Goal: Task Accomplishment & Management: Complete application form

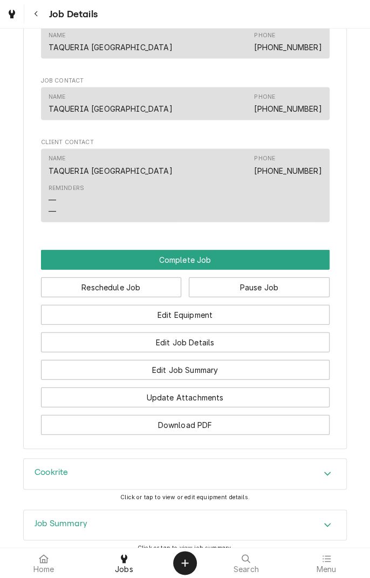
scroll to position [687, 0]
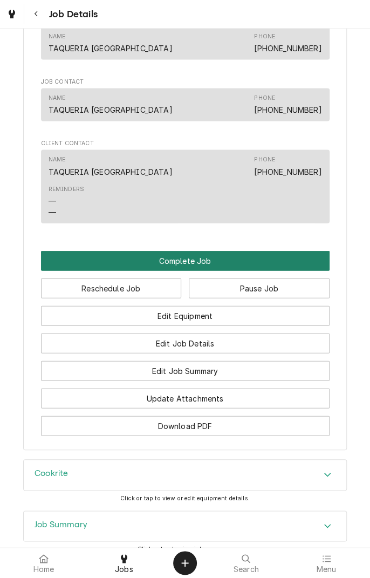
click at [184, 271] on button "Complete Job" at bounding box center [185, 261] width 289 height 20
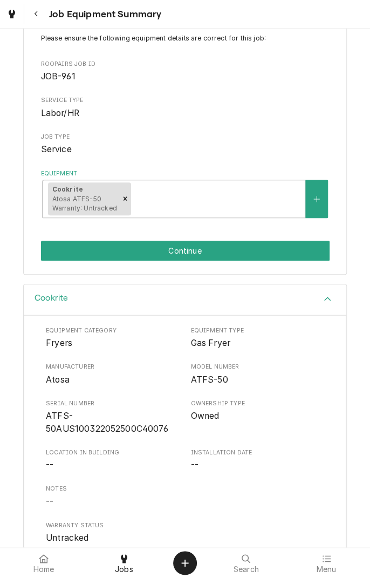
scroll to position [4, 0]
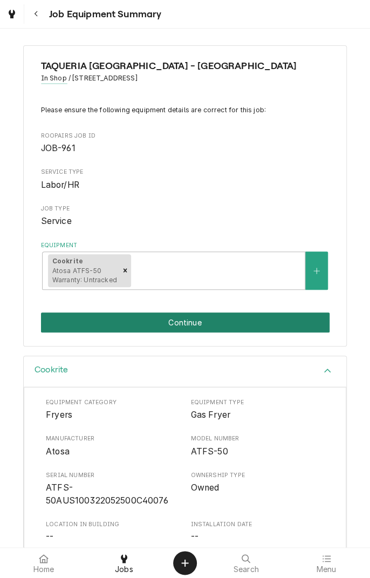
click at [280, 316] on button "Continue" at bounding box center [185, 323] width 289 height 20
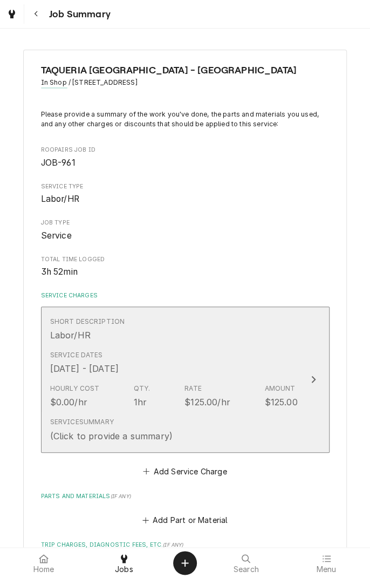
click at [257, 339] on div "Short Description Labor/HR" at bounding box center [174, 329] width 248 height 33
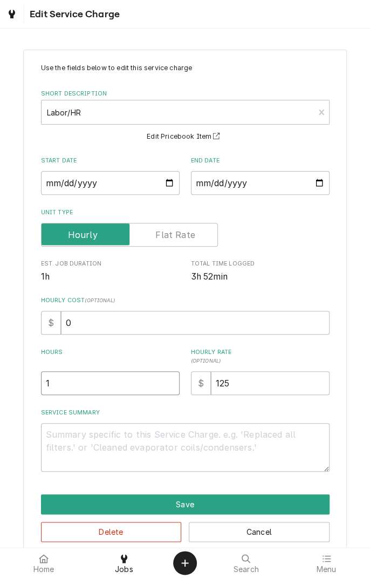
click at [130, 380] on input "1" at bounding box center [110, 384] width 139 height 24
type textarea "x"
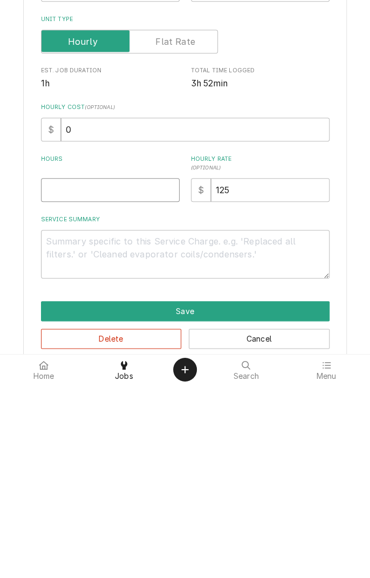
type textarea "x"
type input "2"
type textarea "x"
type input "2"
click at [154, 437] on textarea "Service Summary" at bounding box center [185, 447] width 289 height 49
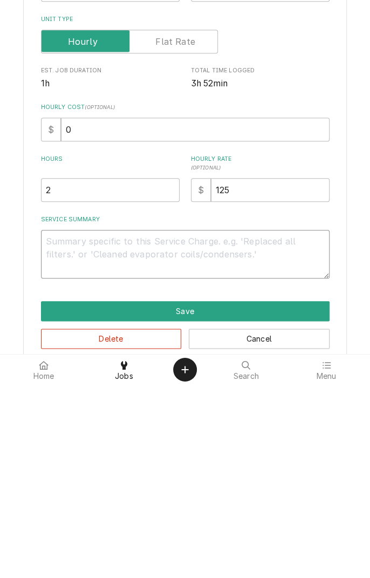
type textarea "x"
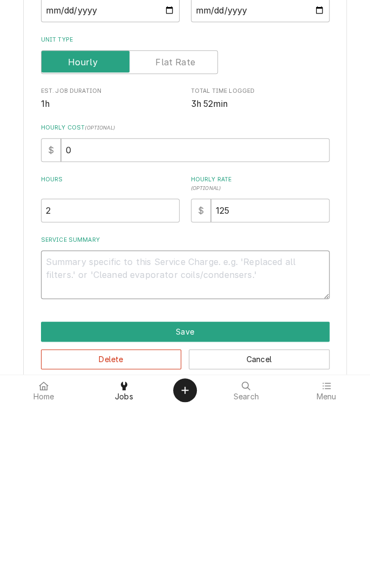
type textarea "P"
type textarea "x"
type textarea "Pi"
type textarea "x"
type textarea "P"
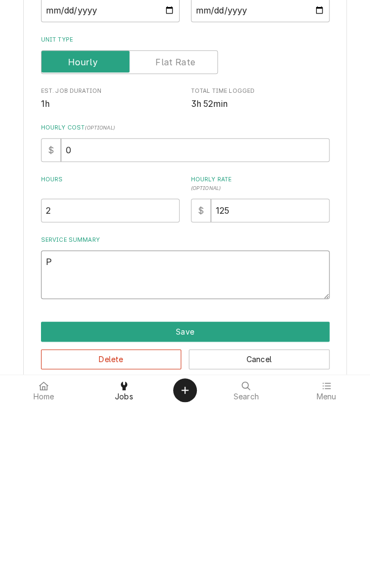
type textarea "x"
type textarea "F"
type textarea "x"
type textarea "Fr"
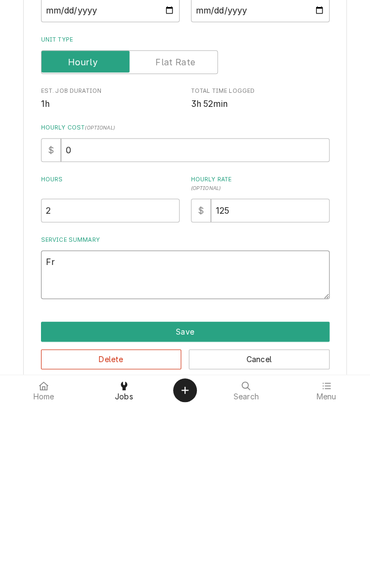
type textarea "x"
type textarea "Fry"
type textarea "x"
type textarea "Frye"
type textarea "x"
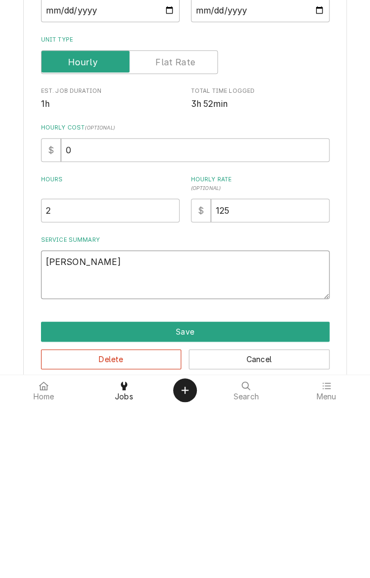
type textarea "Fryer"
type textarea "x"
type textarea "Fryer"
type textarea "x"
type textarea "Fryer"
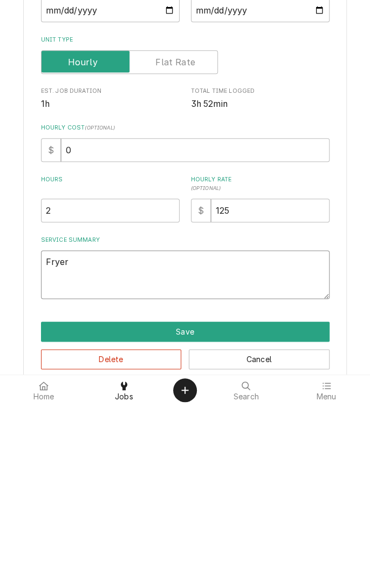
type textarea "x"
type textarea "Fryer/"
type textarea "x"
type textarea "Fryer/ f"
type textarea "x"
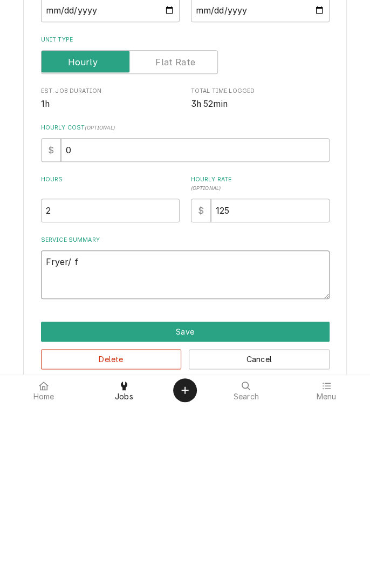
type textarea "Fryer/ fo"
type textarea "x"
type textarea "Fryer/ fou"
type textarea "x"
type textarea "Fryer/ foun"
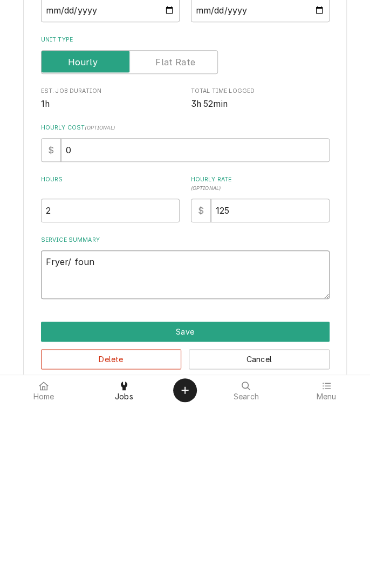
type textarea "x"
type textarea "Fryer/ found"
type textarea "x"
type textarea "Fryer/ found"
type textarea "x"
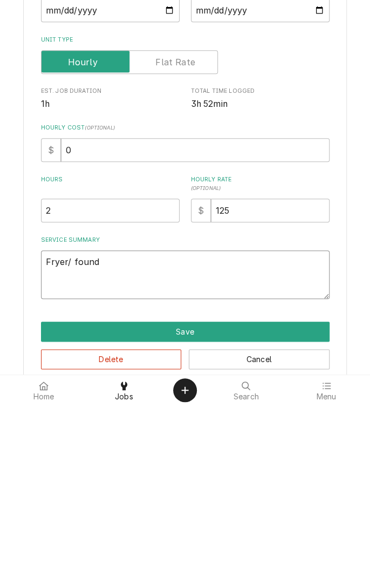
type textarea "Fryer/ found p"
type textarea "x"
type textarea "Fryer/ found pi"
type textarea "x"
type textarea "Fryer/ found pio"
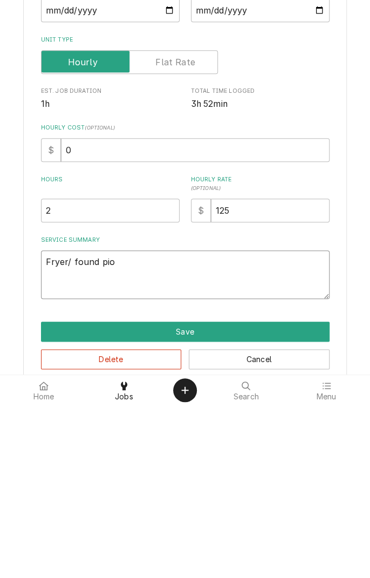
type textarea "x"
type textarea "Fryer/ found piol"
type textarea "x"
type textarea "Fryer/ found pilot"
type textarea "x"
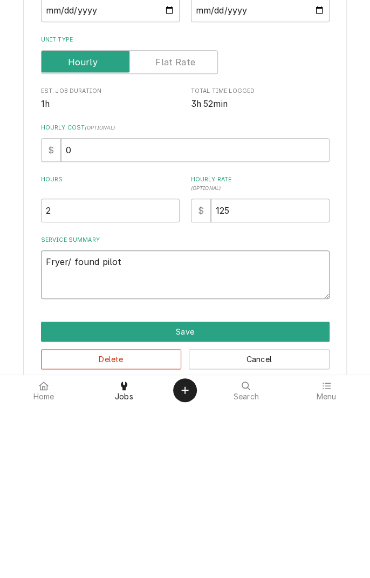
type textarea "Fryer/ found pilot l"
type textarea "x"
type textarea "Fryer/ found pilot li"
type textarea "x"
type textarea "Fryer/ found pilot lig"
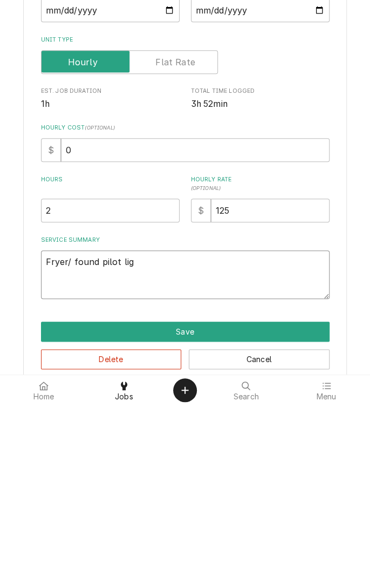
type textarea "x"
type textarea "Fryer/ found pilot ligh"
type textarea "x"
type textarea "Fryer/ found pilot light"
type textarea "x"
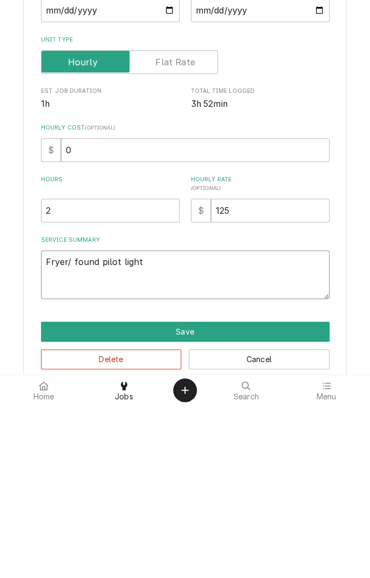
type textarea "Fryer/ found pilot light"
type textarea "x"
type textarea "Fryer/ found pilot light n"
type textarea "x"
type textarea "Fryer/ found pilot light no"
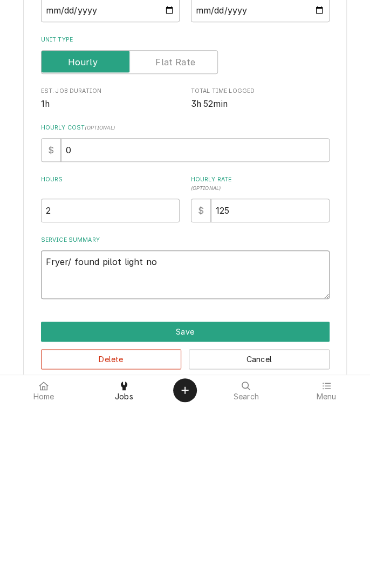
type textarea "x"
type textarea "Fryer/ found pilot light not"
type textarea "x"
type textarea "Fryer/ found pilot light not"
type textarea "x"
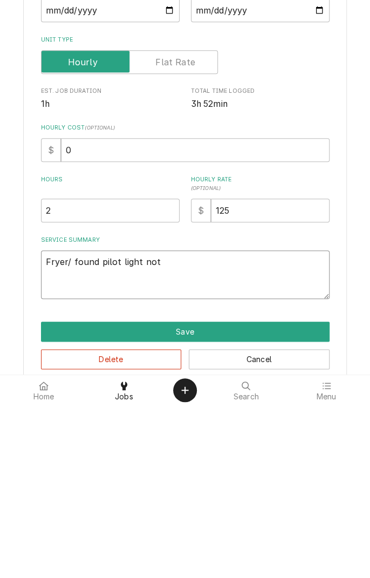
type textarea "Fryer/ found pilot light not s"
type textarea "x"
type textarea "Fryer/ found pilot light not st"
type textarea "x"
type textarea "Fryer/ found pilot light not sta"
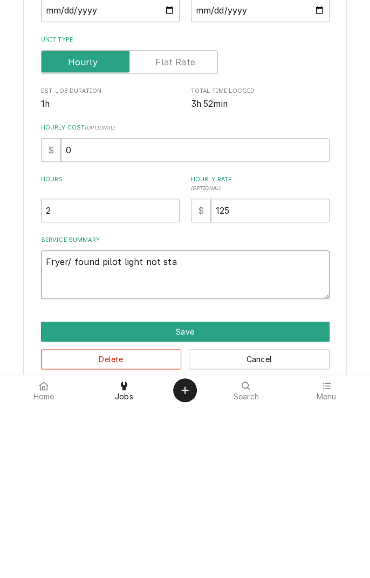
type textarea "x"
type textarea "Fryer/ found pilot light not stay"
type textarea "x"
type textarea "Fryer/ found pilot light not staying"
type textarea "x"
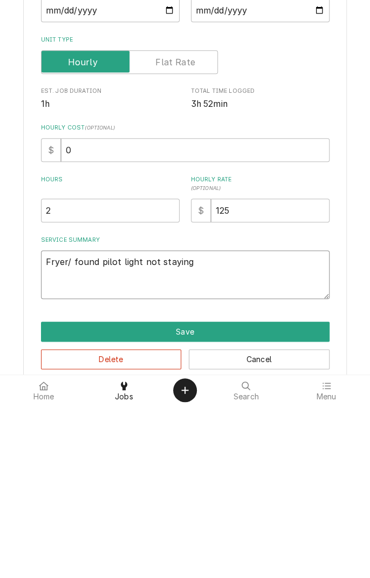
type textarea "Fryer/ found pilot light not staying l"
type textarea "x"
type textarea "Fryer/ found pilot light not staying li"
type textarea "x"
type textarea "Fryer/ found pilot light not staying lit"
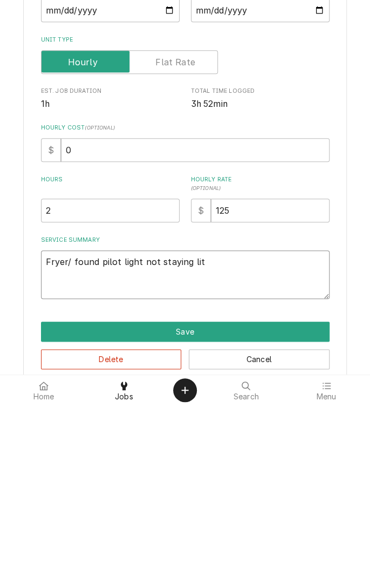
type textarea "x"
type textarea "Fryer/ found pilot light not staying lit"
type textarea "x"
type textarea "Fryer/ found pilot light not staying lit d"
type textarea "x"
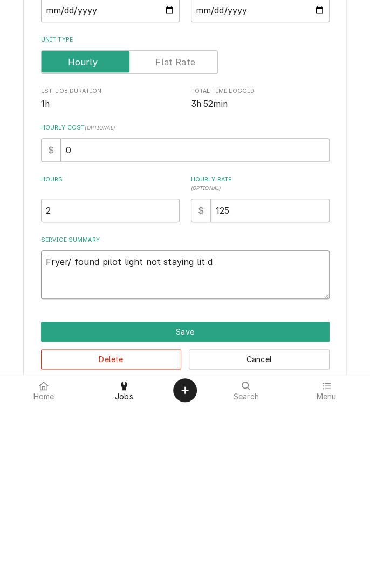
type textarea "Fryer/ found pilot light not staying lit"
type textarea "x"
type textarea "Fryer/ found pilot light not staying lit"
type textarea "x"
type textarea "Fryer/ found pilot light not staying lit."
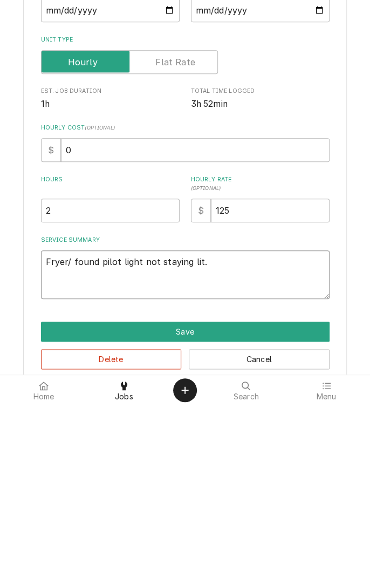
type textarea "x"
type textarea "Fryer/ found pilot light not staying lit."
type textarea "x"
type textarea "Fryer/ found pilot light not staying lit. D"
type textarea "x"
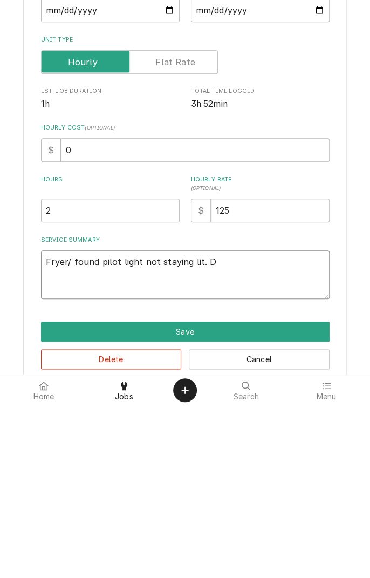
type textarea "Fryer/ found pilot light not staying lit. Di"
type textarea "x"
type textarea "Fryer/ found pilot light not staying lit. Dia"
type textarea "x"
type textarea "Fryer/ found pilot light not staying lit. Diag"
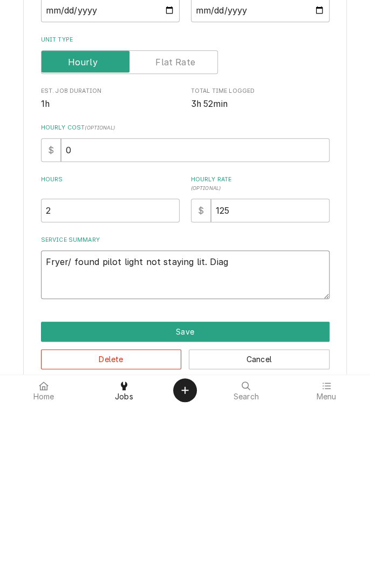
type textarea "x"
type textarea "Fryer/ found pilot light not staying lit. Diagnose"
type textarea "x"
type textarea "Fryer/ found pilot light not staying lit. Diagnose b"
type textarea "x"
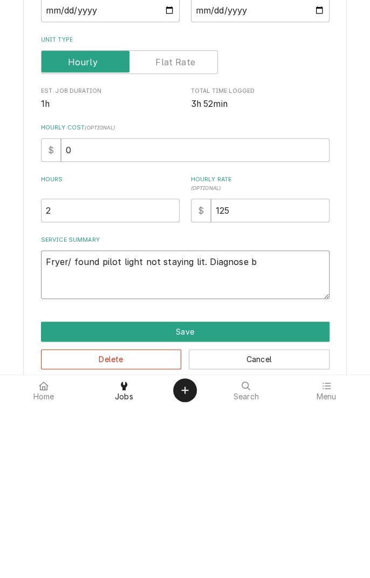
type textarea "Fryer/ found pilot light not staying lit. Diagnose by"
type textarea "x"
type textarea "Fryer/ found pilot light not staying lit. Diagnose by"
type textarea "x"
type textarea "Fryer/ found pilot light not staying lit. Diagnose by b"
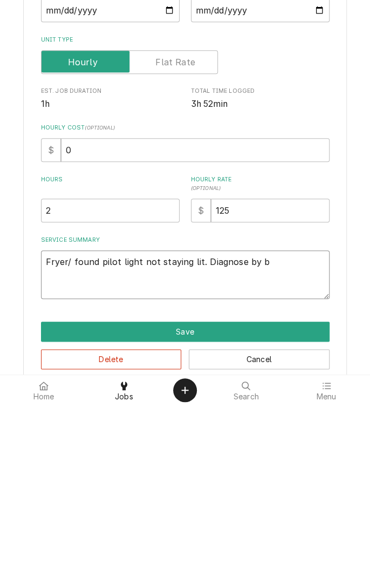
type textarea "x"
type textarea "Fryer/ found pilot light not staying lit. Diagnose by by"
type textarea "x"
type textarea "Fryer/ found pilot light not staying lit. Diagnose by byp"
type textarea "x"
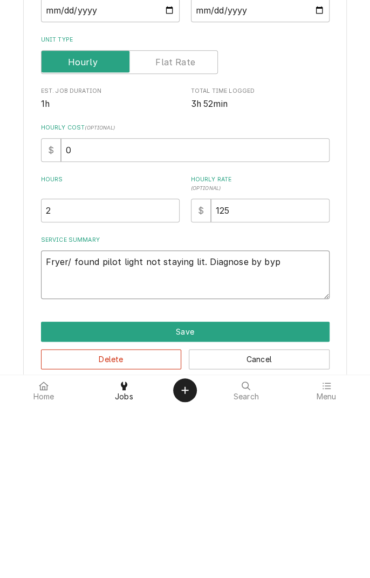
type textarea "Fryer/ found pilot light not staying lit. Diagnose by bypa"
type textarea "x"
type textarea "Fryer/ found pilot light not staying lit. Diagnose by bypas"
type textarea "x"
type textarea "Fryer/ found pilot light not staying lit. Diagnose by bypass"
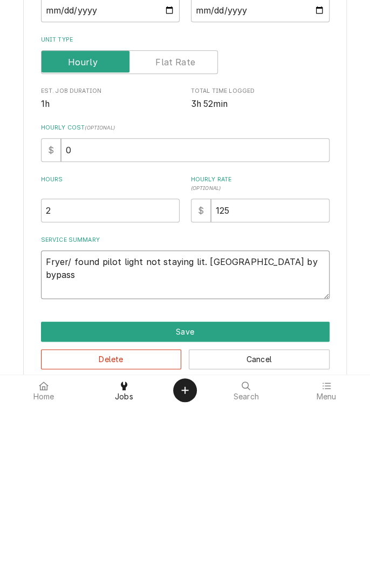
type textarea "x"
type textarea "Fryer/ found pilot light not staying lit. Diagnose by bypassing"
type textarea "x"
type textarea "Fryer/ found pilot light not staying lit. Diagnose by bypassing h"
type textarea "x"
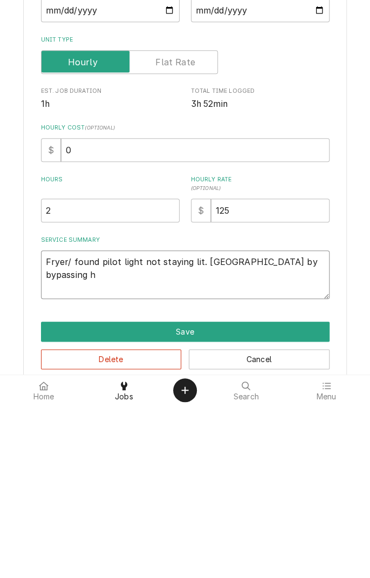
type textarea "Fryer/ found pilot light not staying lit. Diagnose by bypassing hi"
type textarea "x"
type textarea "Fryer/ found pilot light not staying lit. Diagnose by bypassing hig"
type textarea "x"
type textarea "Fryer/ found pilot light not staying lit. Diagnose by bypassing high"
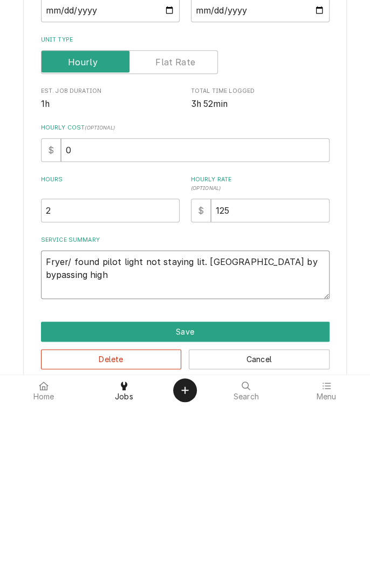
type textarea "x"
type textarea "Fryer/ found pilot light not staying lit. Diagnose by bypassing high"
type textarea "x"
type textarea "Fryer/ found pilot light not staying lit. Diagnose by bypassing high l"
type textarea "x"
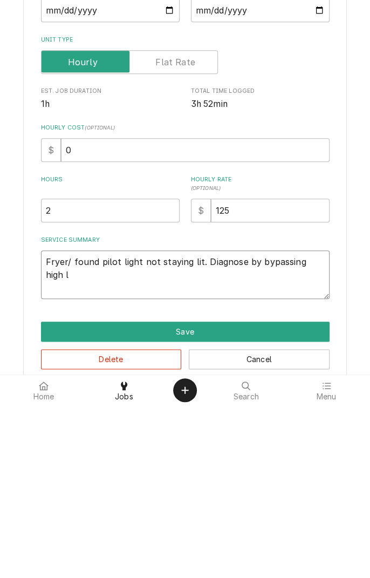
type textarea "Fryer/ found pilot light not staying lit. Diagnose by bypassing high li"
type textarea "x"
type textarea "Fryer/ found pilot light not staying lit. Diagnose by bypassing high lim"
type textarea "x"
type textarea "Fryer/ found pilot light not staying lit. Diagnose by bypassing high limit"
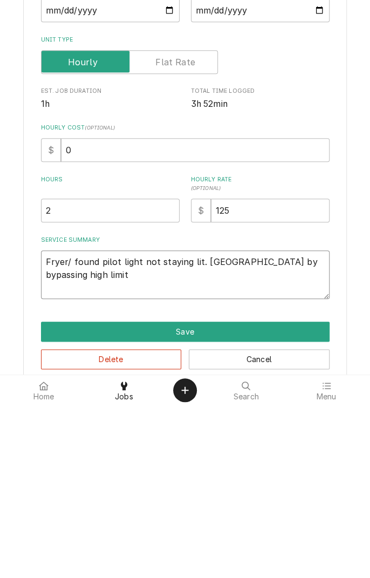
type textarea "x"
type textarea "Fryer/ found pilot light not staying lit. Diagnose by bypassing high limit s"
type textarea "x"
type textarea "Fryer/ found pilot light not staying lit. Diagnose by bypassing high limit sw"
type textarea "x"
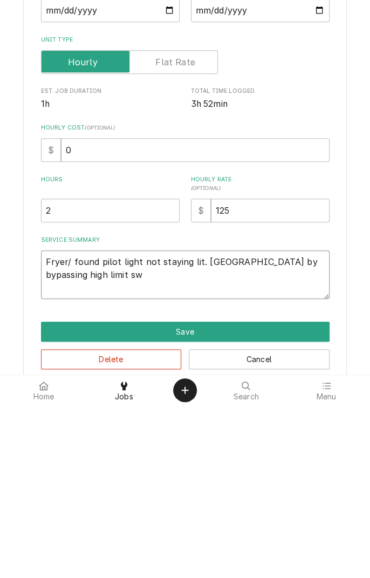
type textarea "Fryer/ found pilot light not staying lit. Diagnose by bypassing high limit swit…"
type textarea "x"
type textarea "Fryer/ found pilot light not staying lit. Diagnose by bypassing high limit swit…"
type textarea "x"
type textarea "Fryer/ found pilot light not staying lit. Diagnose by bypassing high limit swit…"
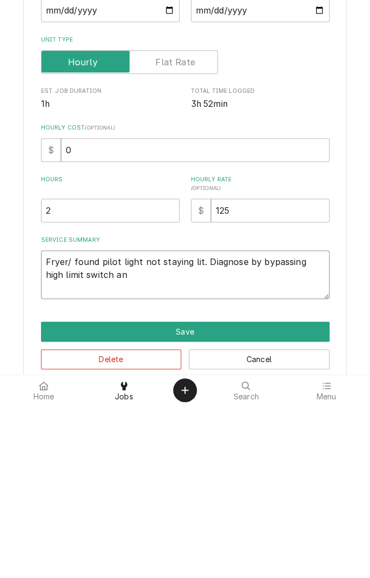
type textarea "x"
type textarea "Fryer/ found pilot light not staying lit. Diagnose by bypassing high limit swit…"
type textarea "x"
type textarea "Fryer/ found pilot light not staying lit. Diagnose by bypassing high limit swit…"
type textarea "x"
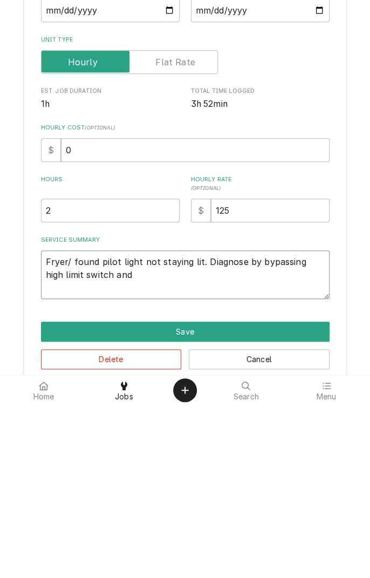
type textarea "Fryer/ found pilot light not staying lit. Diagnose by bypassing high limit swit…"
type textarea "x"
type textarea "Fryer/ found pilot light not staying lit. Diagnose by bypassing high limit swit…"
type textarea "x"
type textarea "Fryer/ found pilot light not staying lit. Diagnose by bypassing high limit swit…"
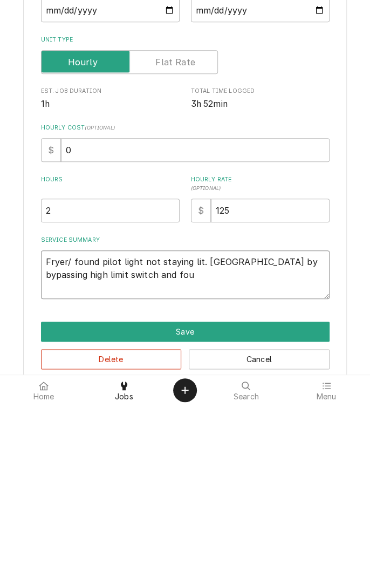
type textarea "x"
type textarea "Fryer/ found pilot light not staying lit. Diagnose by bypassing high limit swit…"
type textarea "x"
type textarea "Fryer/ found pilot light not staying lit. Diagnose by bypassing high limit swit…"
type textarea "x"
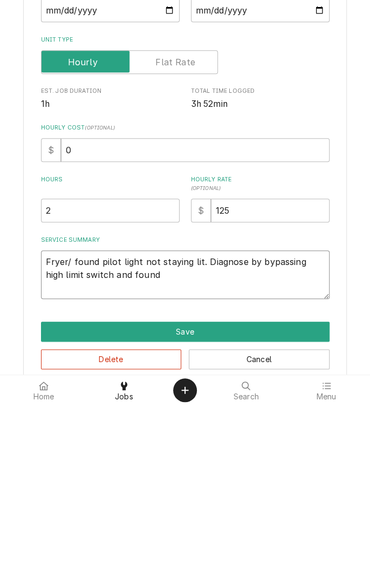
type textarea "Fryer/ found pilot light not staying lit. Diagnose by bypassing high limit swit…"
type textarea "x"
type textarea "Fryer/ found pilot light not staying lit. Diagnose by bypassing high limit swit…"
type textarea "x"
type textarea "Fryer/ found pilot light not staying lit. Diagnose by bypassing high limit swit…"
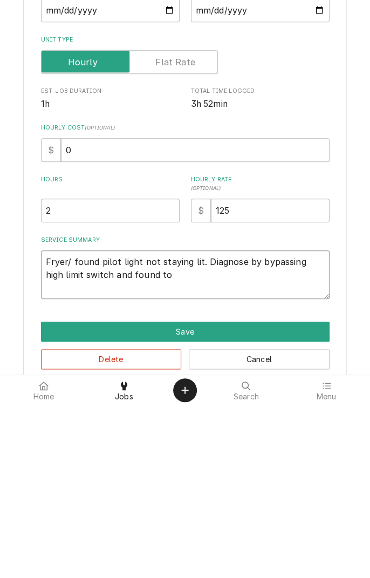
type textarea "x"
type textarea "Fryer/ found pilot light not staying lit. Diagnose by bypassing high limit swit…"
type textarea "x"
type textarea "Fryer/ found pilot light not staying lit. Diagnose by bypassing high limit swit…"
type textarea "x"
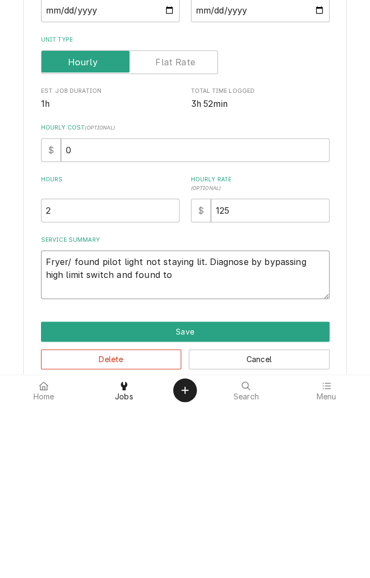
type textarea "Fryer/ found pilot light not staying lit. Diagnose by bypassing high limit swit…"
type textarea "x"
type textarea "Fryer/ found pilot light not staying lit. Diagnose by bypassing high limit swit…"
type textarea "x"
type textarea "Fryer/ found pilot light not staying lit. Diagnose by bypassing high limit swit…"
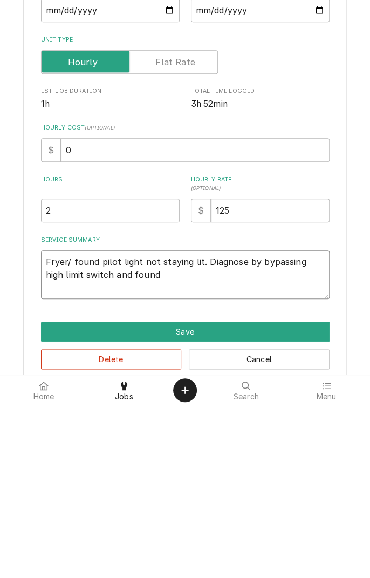
type textarea "x"
type textarea "Fryer/ found pilot light not staying lit. Diagnose by bypassing high limit swit…"
type textarea "x"
type textarea "Fryer/ found pilot light not staying lit. Diagnose by bypassing high limit swit…"
type textarea "x"
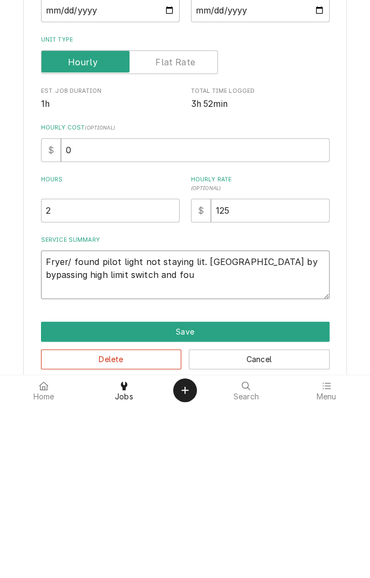
type textarea "Fryer/ found pilot light not staying lit. Diagnose by bypassing high limit swit…"
type textarea "x"
type textarea "Fryer/ found pilot light not staying lit. Diagnose by bypassing high limit swit…"
type textarea "x"
type textarea "Fryer/ found pilot light not staying lit. Diagnose by bypassing high limit swit…"
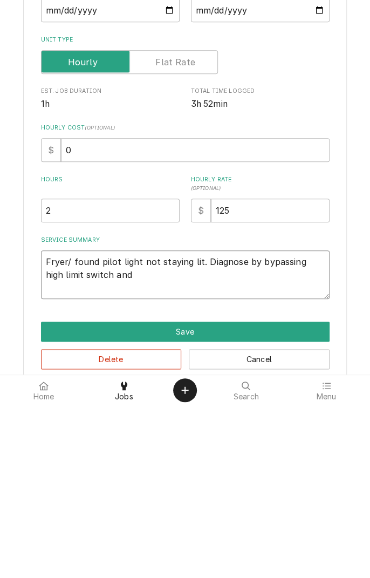
type textarea "x"
type textarea "Fryer/ found pilot light not staying lit. Diagnose by bypassing high limit swit…"
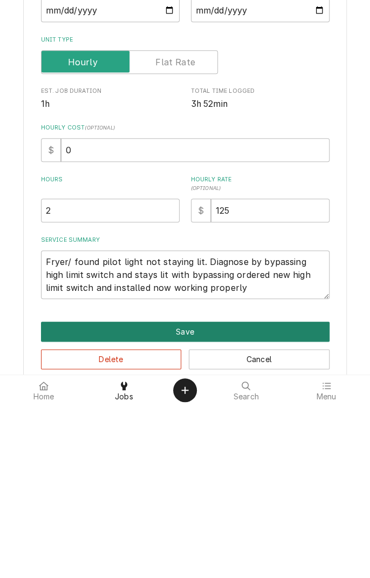
click at [200, 502] on button "Save" at bounding box center [185, 505] width 289 height 20
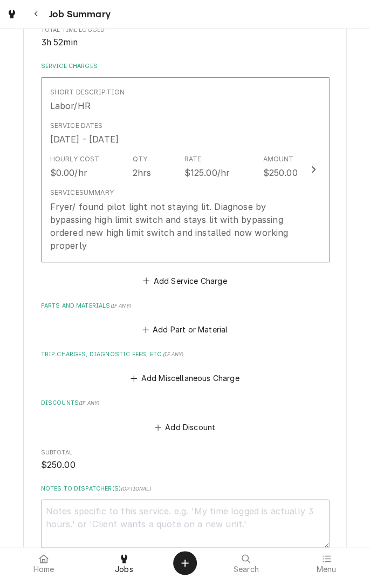
scroll to position [231, 0]
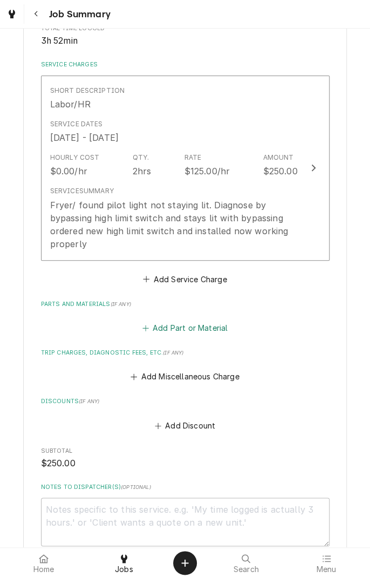
click at [208, 327] on button "Add Part or Material" at bounding box center [184, 328] width 89 height 15
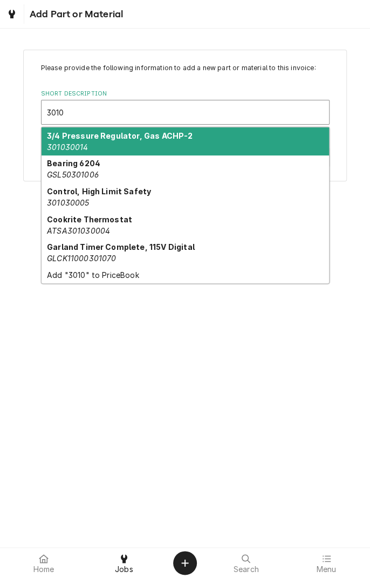
click at [121, 193] on strong "Control, High Limit Safety" at bounding box center [99, 191] width 104 height 9
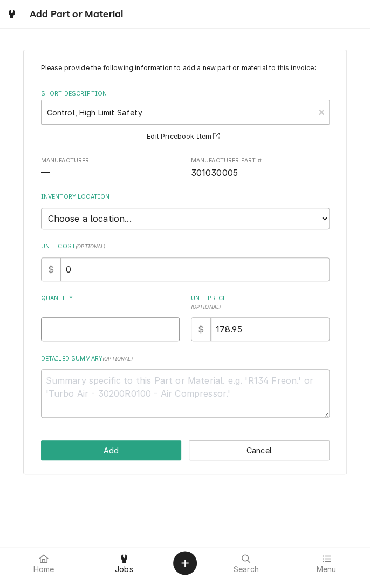
click at [103, 325] on input "Quantity" at bounding box center [110, 330] width 139 height 24
click at [167, 397] on textarea "Detailed Summary ( optional )" at bounding box center [185, 393] width 289 height 49
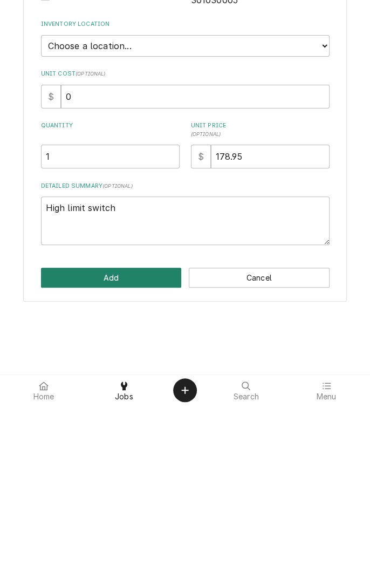
click at [116, 442] on button "Add" at bounding box center [111, 451] width 141 height 20
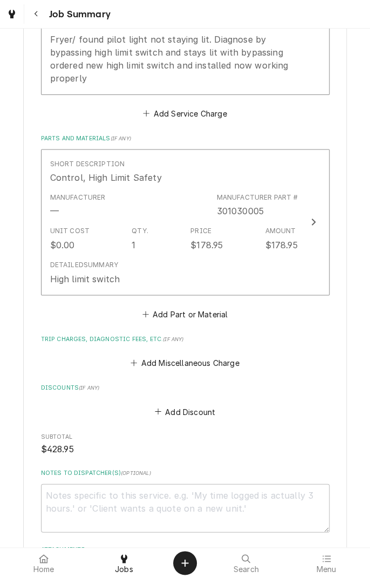
scroll to position [401, 0]
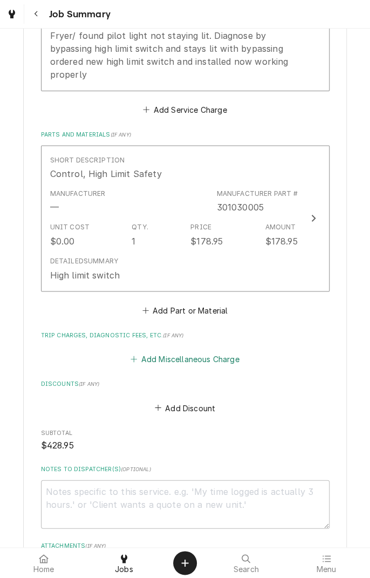
click at [201, 358] on button "Add Miscellaneous Charge" at bounding box center [185, 359] width 112 height 15
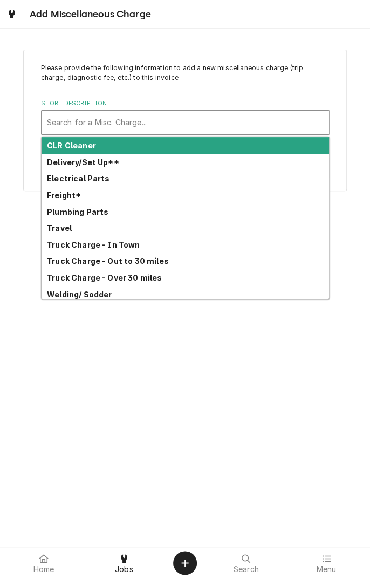
click at [66, 196] on strong "Freight*" at bounding box center [64, 195] width 34 height 9
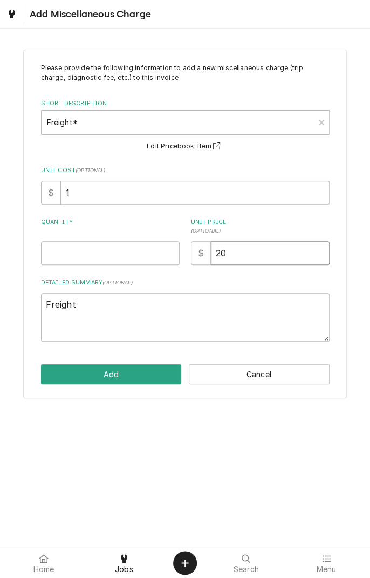
click at [258, 251] on input "20" at bounding box center [270, 253] width 119 height 24
click at [126, 251] on input "Quantity" at bounding box center [110, 253] width 139 height 24
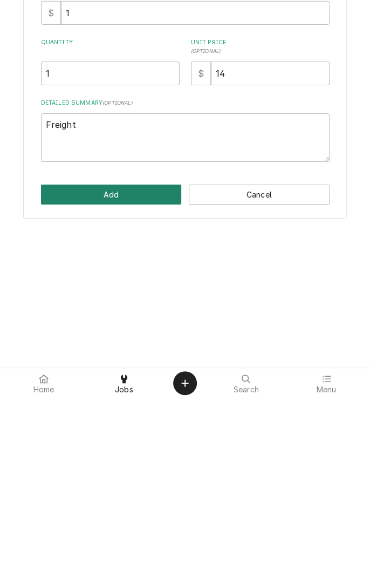
click at [134, 374] on button "Add" at bounding box center [111, 375] width 141 height 20
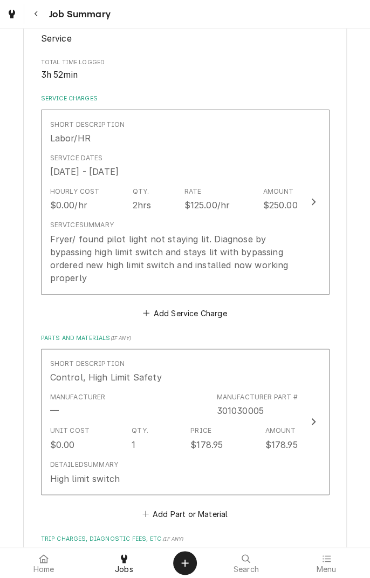
scroll to position [197, 0]
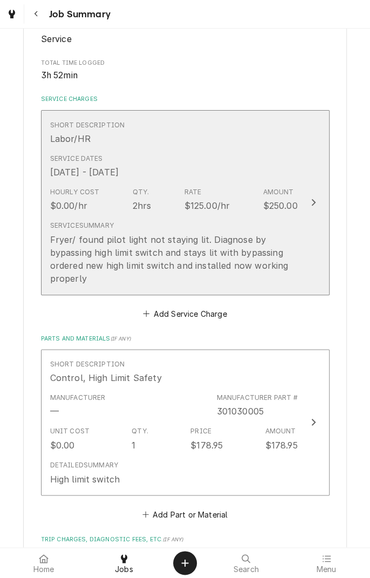
click at [176, 206] on div "Hourly Cost $0.00/hr Qty. 2hrs Rate $125.00/hr Amount $250.00" at bounding box center [174, 199] width 248 height 33
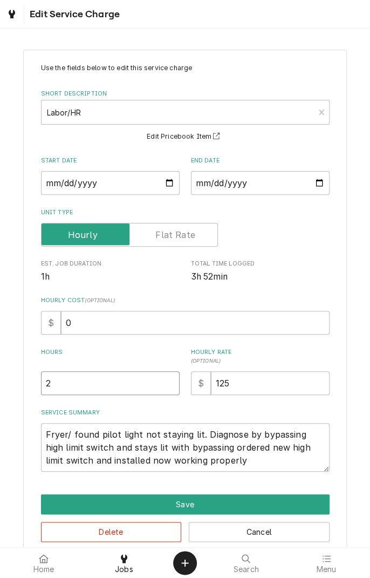
click at [102, 383] on input "2" at bounding box center [110, 384] width 139 height 24
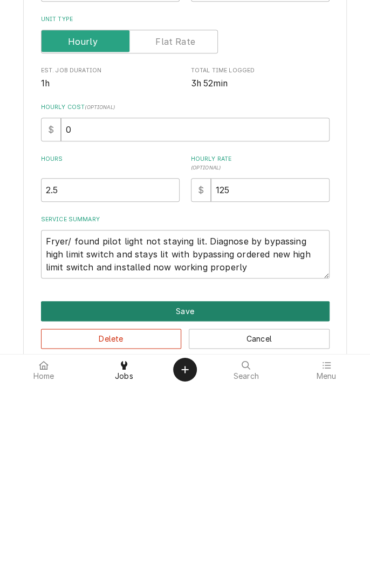
click at [200, 498] on button "Save" at bounding box center [185, 505] width 289 height 20
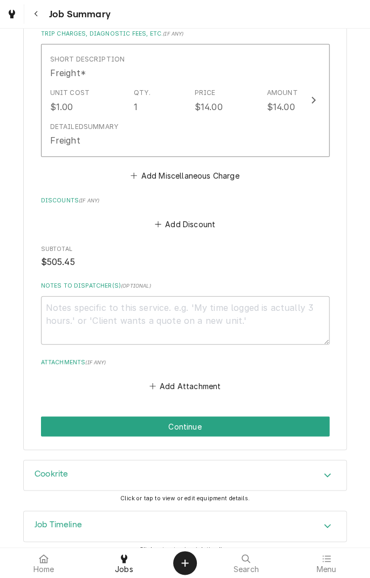
scroll to position [716, 0]
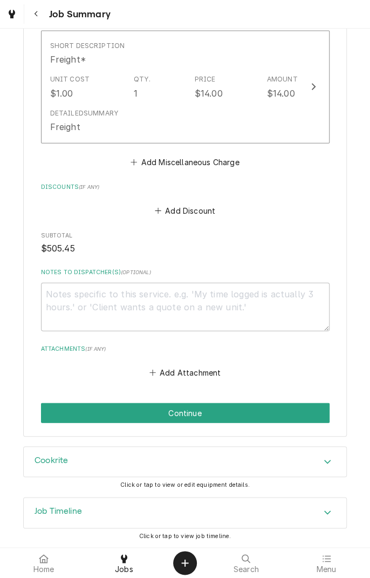
click at [262, 412] on button "Continue" at bounding box center [185, 413] width 289 height 20
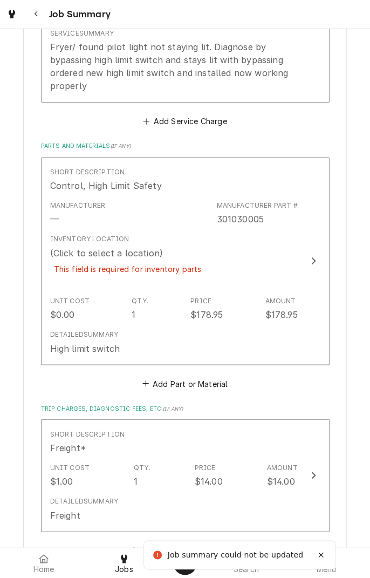
scroll to position [425, 0]
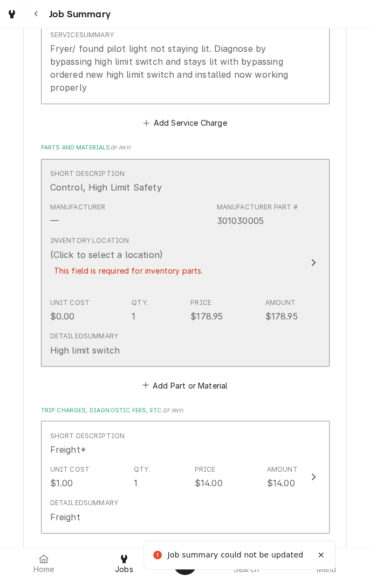
click at [174, 256] on div "Inventory Location (Click to select a location) This field is required for inve…" at bounding box center [128, 262] width 157 height 53
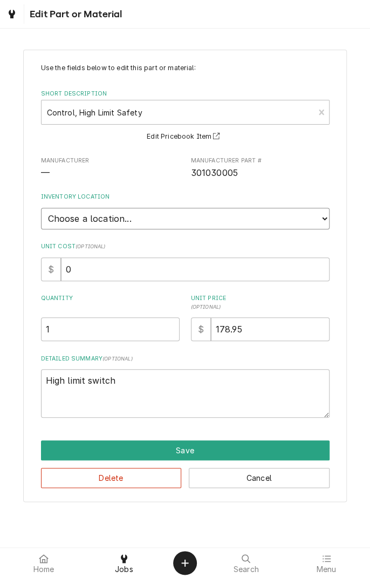
click at [156, 219] on select "Choose a location... Gino's Truck Jason's Truck Skips Service Warehouse" at bounding box center [185, 219] width 289 height 22
click at [41, 208] on select "Choose a location... Gino's Truck Jason's Truck Skips Service Warehouse" at bounding box center [185, 219] width 289 height 22
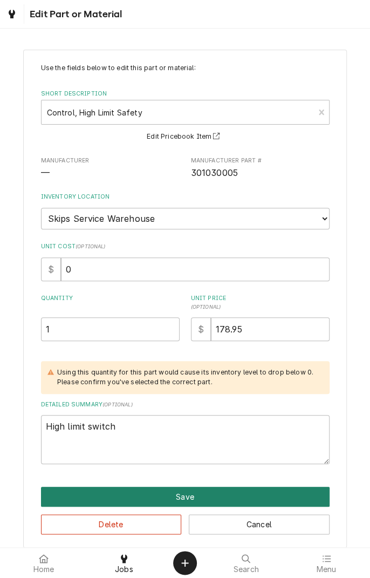
click at [218, 497] on button "Save" at bounding box center [185, 497] width 289 height 20
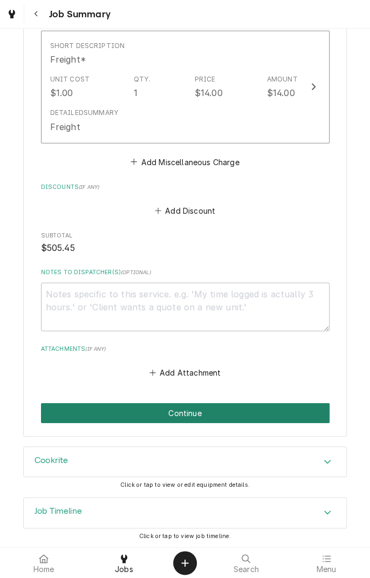
click at [284, 414] on button "Continue" at bounding box center [185, 413] width 289 height 20
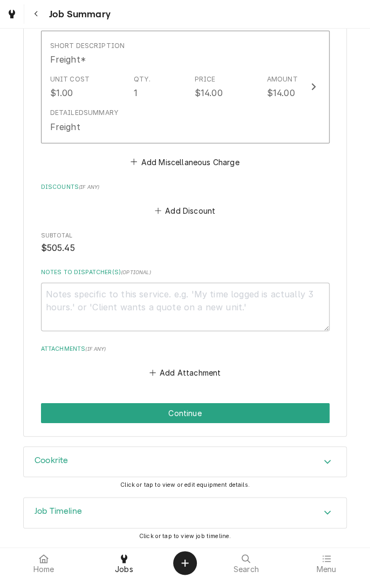
scroll to position [777, 0]
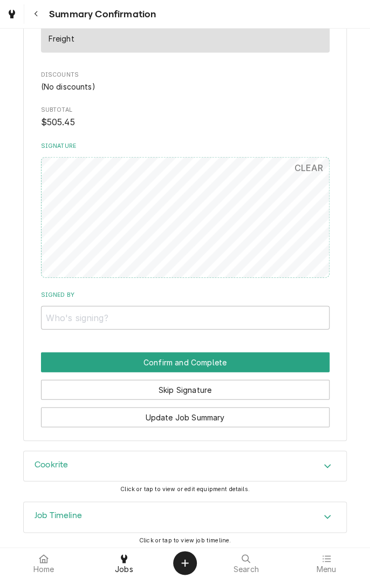
scroll to position [714, 0]
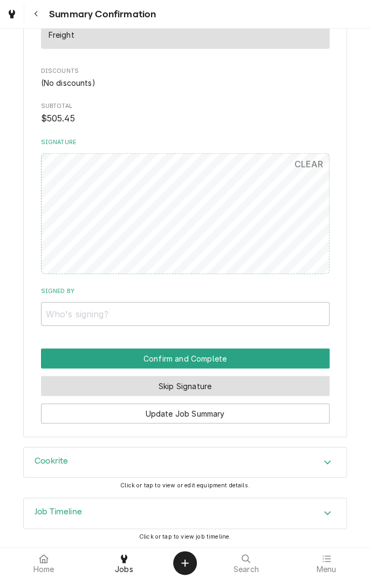
click at [271, 389] on button "Skip Signature" at bounding box center [185, 386] width 289 height 20
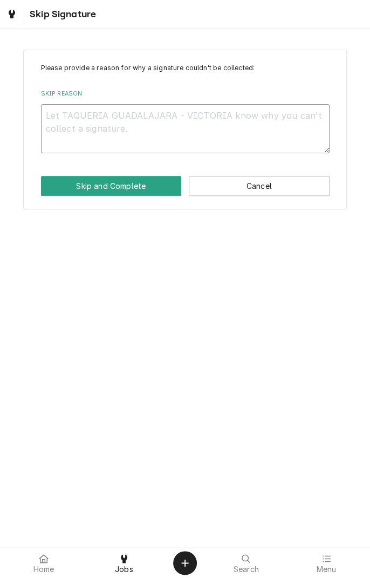
click at [281, 121] on textarea "Skip Reason" at bounding box center [185, 128] width 289 height 49
type textarea "x"
type textarea "C"
type textarea "x"
type textarea "Co"
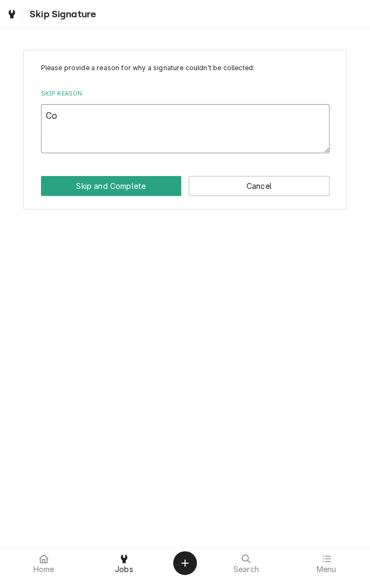
type textarea "x"
type textarea "Com"
type textarea "x"
type textarea "Comp"
type textarea "x"
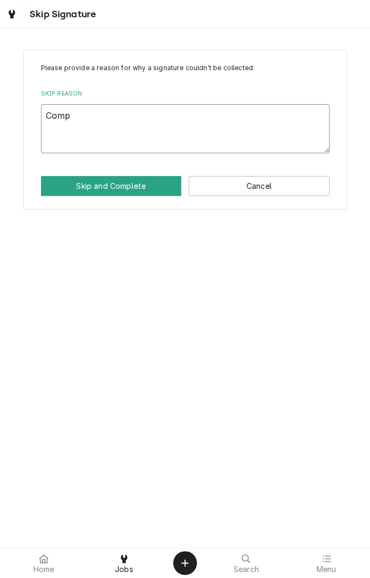
type textarea "Compl"
type textarea "x"
type textarea "Completed"
type textarea "x"
type textarea "Completed at"
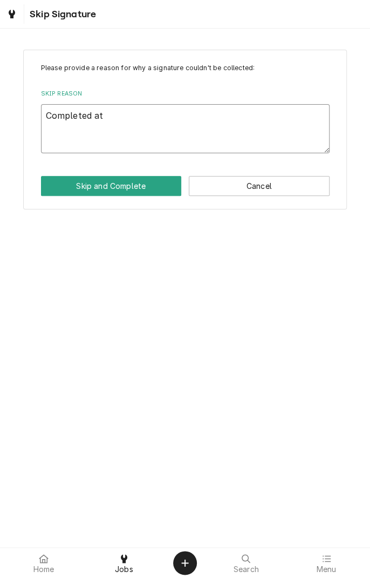
type textarea "x"
type textarea "Completed at shop"
type textarea "x"
type textarea "Completed at shop"
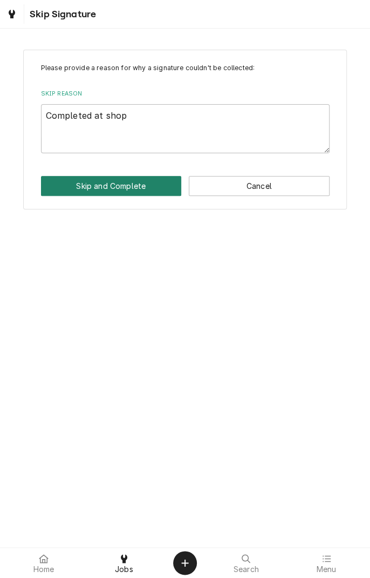
click at [143, 183] on button "Skip and Complete" at bounding box center [111, 186] width 141 height 20
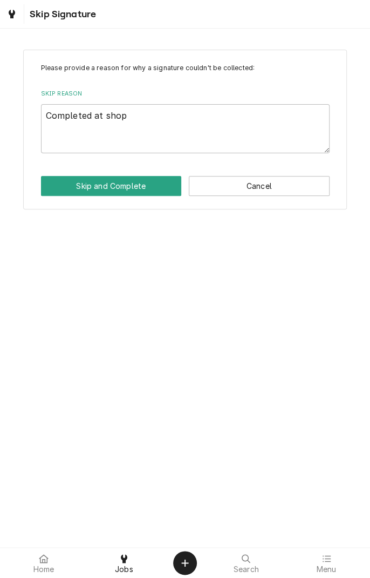
type textarea "x"
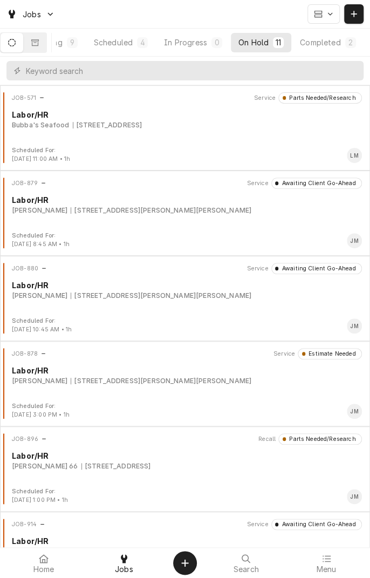
scroll to position [0, 102]
click at [341, 37] on button "Completed 2" at bounding box center [328, 42] width 71 height 19
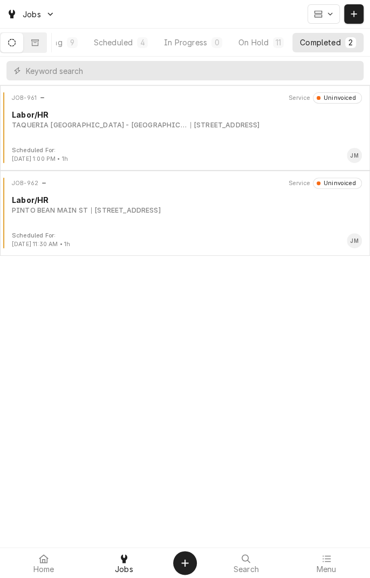
click at [221, 134] on div "JOB-961 Service Uninvoiced Labor/HR TAQUERIA GUADALAJARA - VICTORIA 1604 Housto…" at bounding box center [185, 119] width 362 height 54
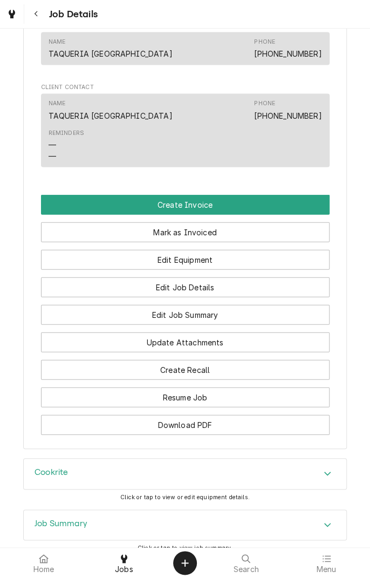
scroll to position [732, 0]
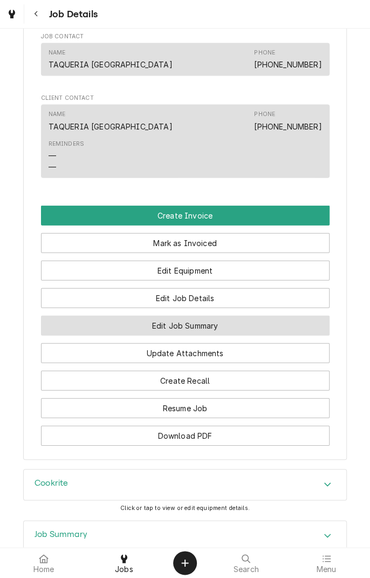
click at [233, 336] on button "Edit Job Summary" at bounding box center [185, 326] width 289 height 20
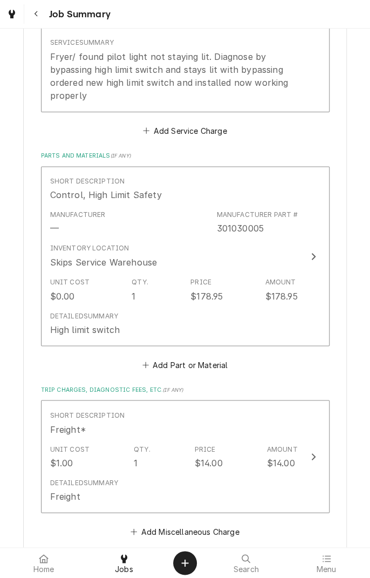
scroll to position [380, 0]
click at [208, 361] on button "Add Part or Material" at bounding box center [184, 363] width 89 height 15
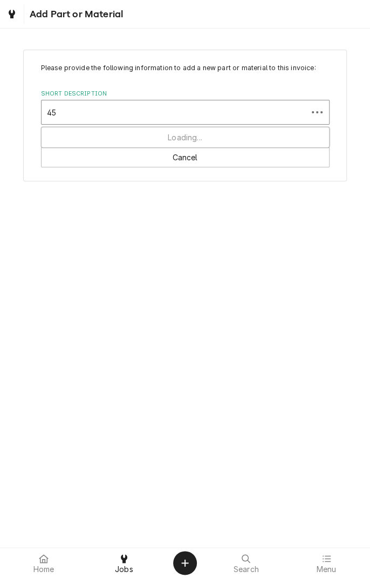
type input "4"
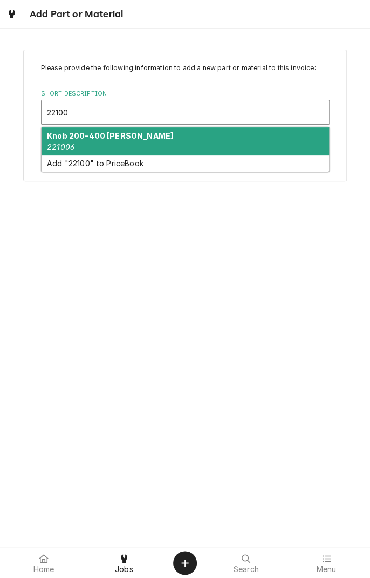
click at [170, 145] on div "Knob 200-400 [PERSON_NAME] 221006" at bounding box center [186, 141] width 288 height 28
type input "22100"
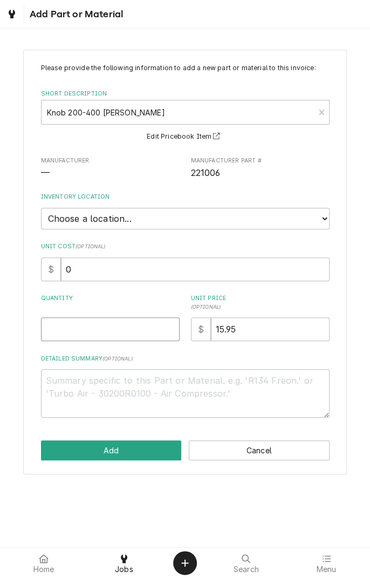
click at [137, 333] on input "Quantity" at bounding box center [110, 330] width 139 height 24
type textarea "x"
type input "1"
type textarea "x"
type input "1"
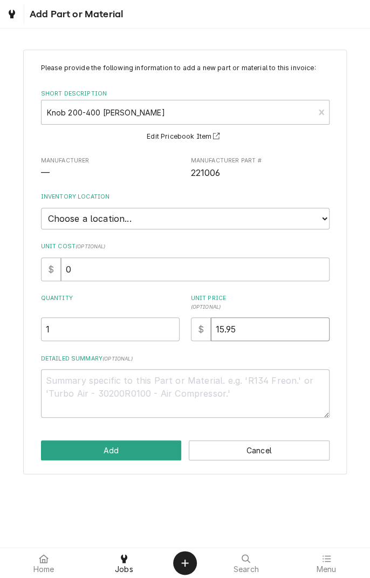
click at [220, 329] on input "15.95" at bounding box center [270, 330] width 119 height 24
type textarea "x"
click at [224, 325] on input "15.95" at bounding box center [270, 330] width 119 height 24
type input "1.95"
type textarea "x"
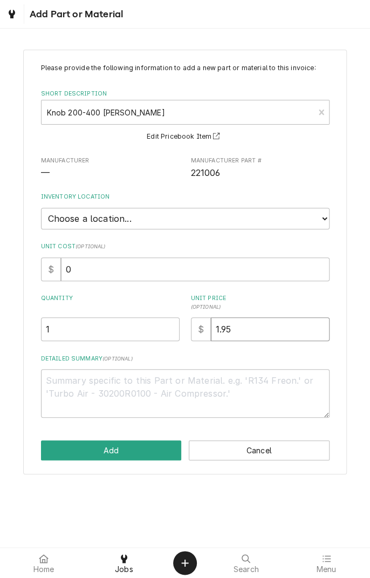
type input "18.95"
type textarea "x"
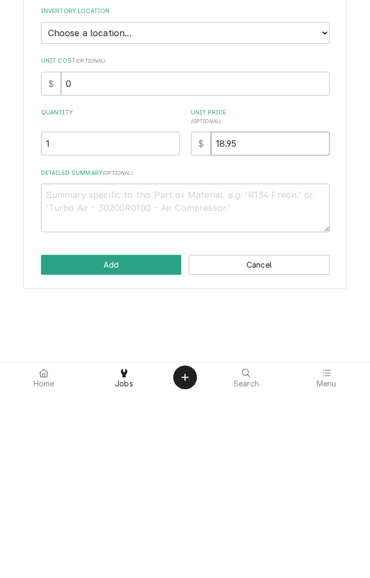
type input "18.95"
click at [240, 396] on textarea "Detailed Summary ( optional )" at bounding box center [185, 393] width 289 height 49
type textarea "x"
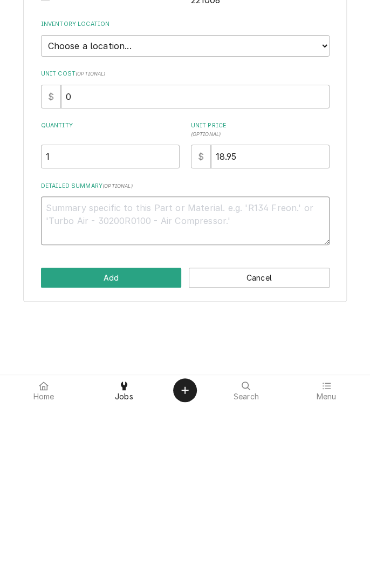
type textarea "K"
type textarea "x"
type textarea "Kn"
type textarea "x"
type textarea "Kno"
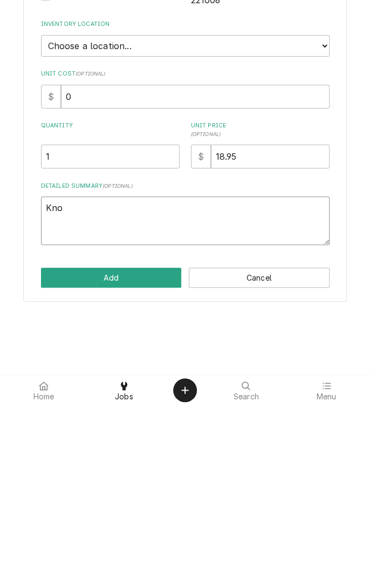
type textarea "x"
type textarea "Knob"
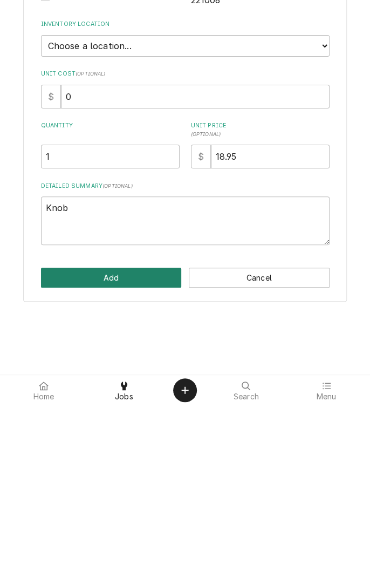
click at [129, 444] on button "Add" at bounding box center [111, 451] width 141 height 20
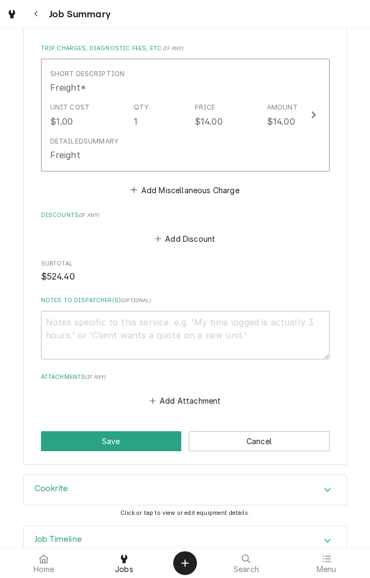
scroll to position [901, 0]
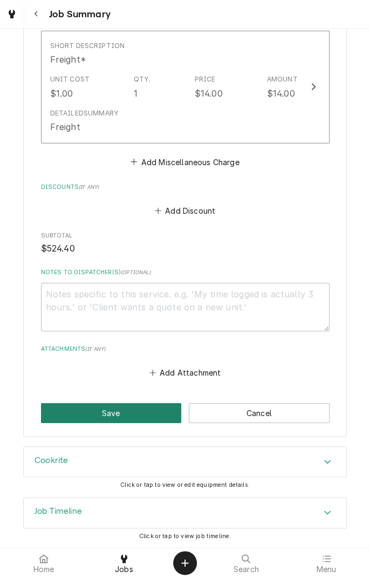
click at [142, 416] on button "Save" at bounding box center [111, 413] width 141 height 20
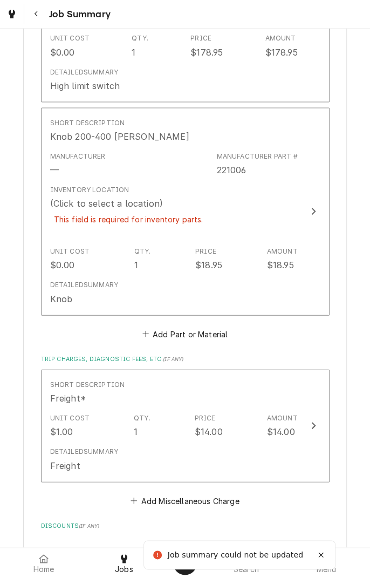
scroll to position [659, 0]
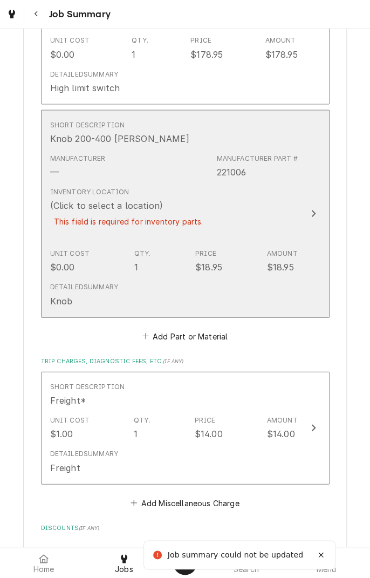
click at [247, 221] on div "Inventory Location (Click to select a location) This field is required for inve…" at bounding box center [174, 214] width 248 height 62
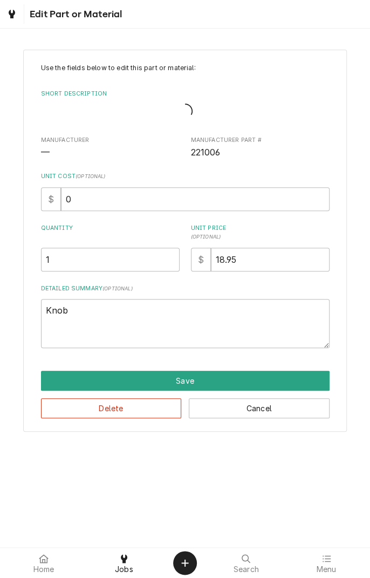
type textarea "x"
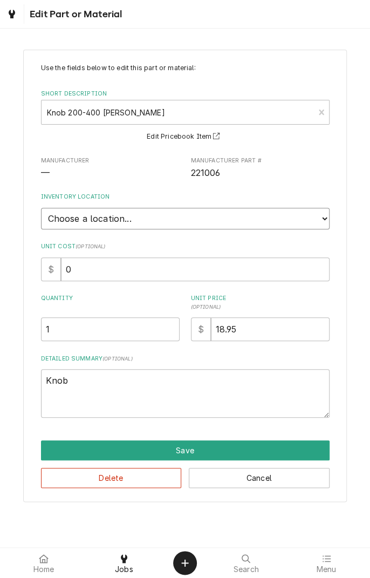
click at [144, 221] on select "Choose a location... Gino's Truck Jason's Truck Skips Service Warehouse" at bounding box center [185, 219] width 289 height 22
select select "170"
click at [41, 208] on select "Choose a location... Gino's Truck Jason's Truck Skips Service Warehouse" at bounding box center [185, 219] width 289 height 22
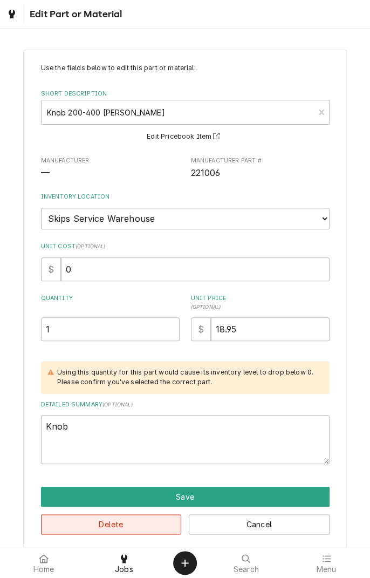
click at [154, 530] on button "Delete" at bounding box center [111, 525] width 141 height 20
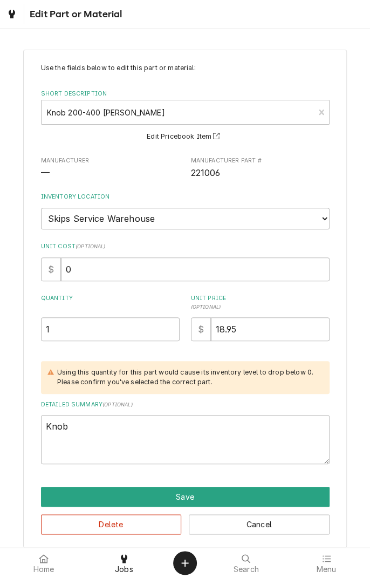
type textarea "x"
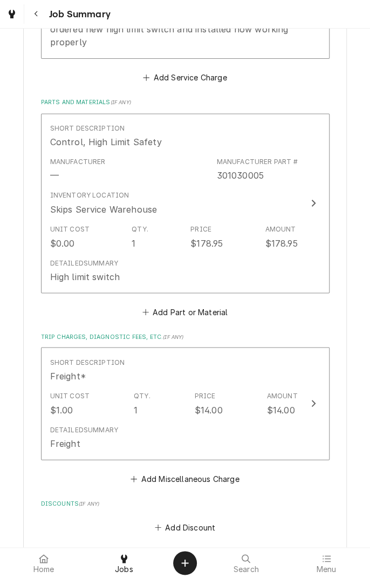
scroll to position [471, 0]
click at [212, 305] on button "Add Part or Material" at bounding box center [184, 311] width 89 height 15
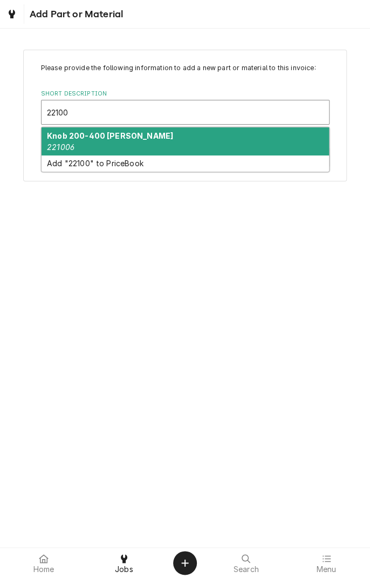
click at [193, 146] on div "Knob 200-400 Robert Shaw 221006" at bounding box center [186, 141] width 288 height 28
type input "22100"
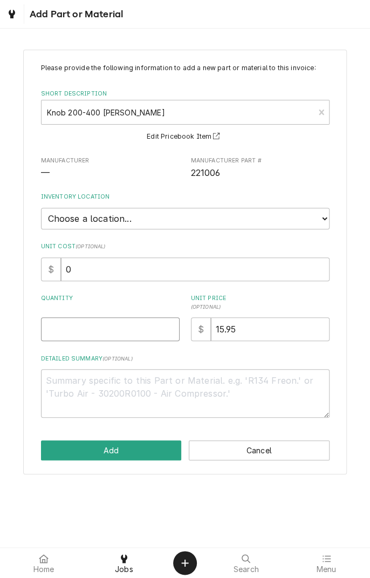
click at [113, 333] on input "Quantity" at bounding box center [110, 330] width 139 height 24
type textarea "x"
type input "1"
type textarea "x"
type input "1"
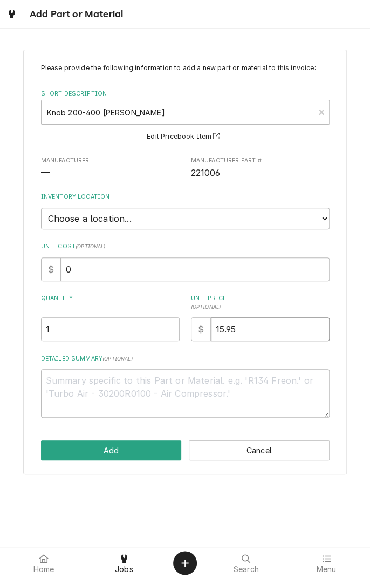
click at [229, 327] on input "15.95" at bounding box center [270, 330] width 119 height 24
type textarea "x"
click at [219, 326] on input "15.95" at bounding box center [270, 330] width 119 height 24
click at [217, 328] on input "15.95" at bounding box center [270, 330] width 119 height 24
click at [220, 333] on input "15.95" at bounding box center [270, 330] width 119 height 24
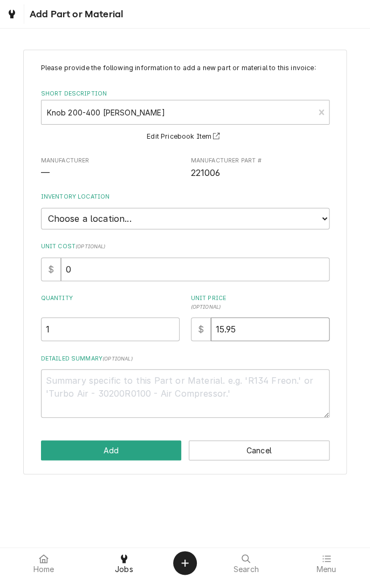
click at [225, 329] on input "15.95" at bounding box center [270, 330] width 119 height 24
type input "1.95"
type textarea "x"
type input "18.95"
type textarea "x"
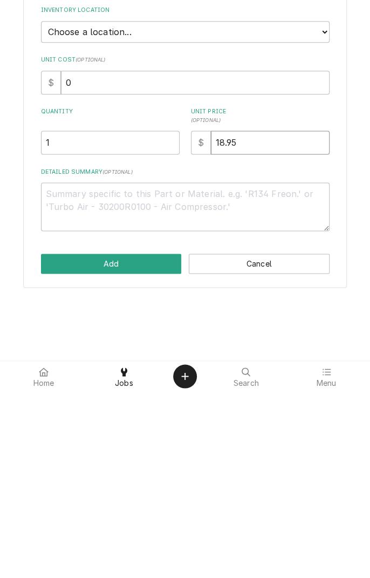
type input "18.95"
click at [210, 392] on textarea "Detailed Summary ( optional )" at bounding box center [185, 393] width 289 height 49
type textarea "x"
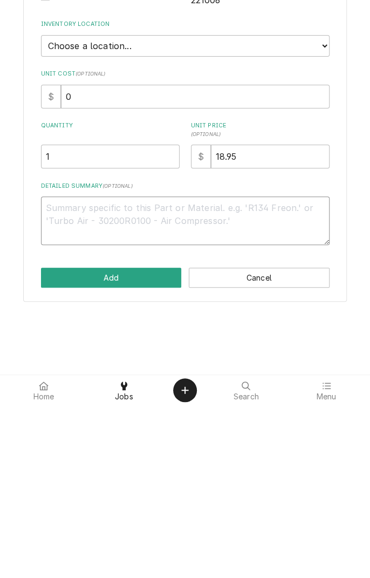
type textarea "T"
type textarea "x"
type textarea "Te"
type textarea "x"
type textarea "Tem"
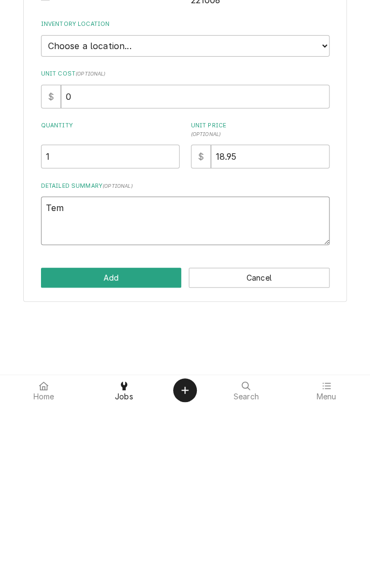
type textarea "x"
type textarea "Temp"
type textarea "x"
type textarea "Temp"
type textarea "x"
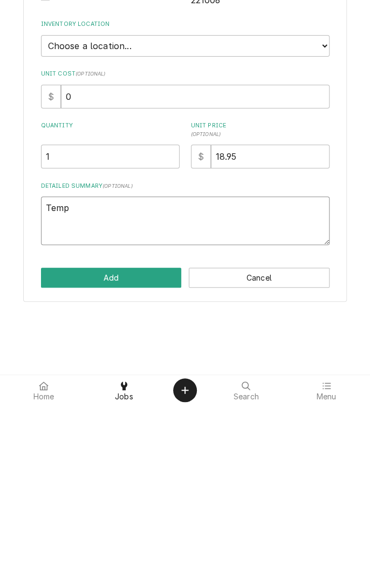
type textarea "Temp k"
type textarea "x"
type textarea "Temp kn"
type textarea "x"
type textarea "Temp kno"
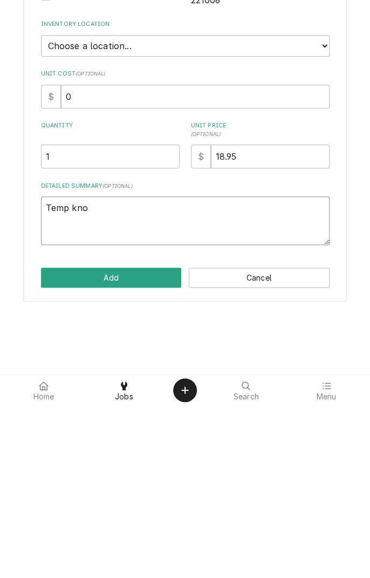
type textarea "x"
type textarea "Temp knob"
type textarea "x"
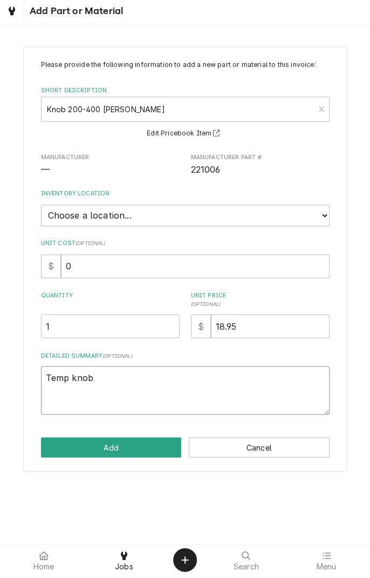
type textarea "Temp knob"
click at [230, 217] on select "Choose a location... Gino's Truck Jason's Truck Skips Service Warehouse" at bounding box center [185, 219] width 289 height 22
type textarea "x"
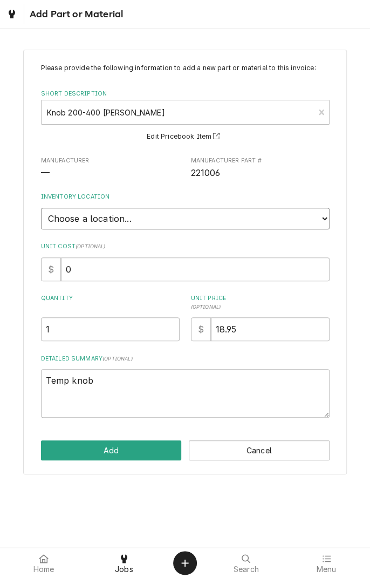
select select "170"
click at [41, 208] on select "Choose a location... Gino's Truck Jason's Truck Skips Service Warehouse" at bounding box center [185, 219] width 289 height 22
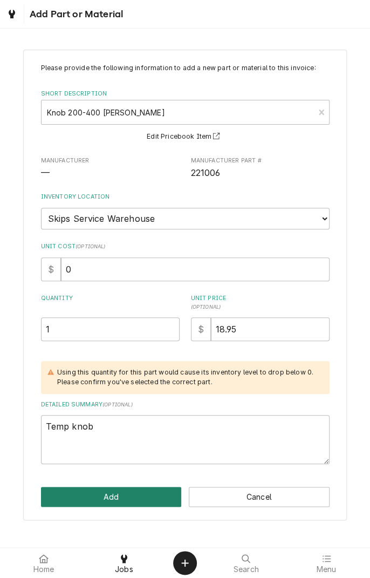
click at [131, 496] on button "Add" at bounding box center [111, 497] width 141 height 20
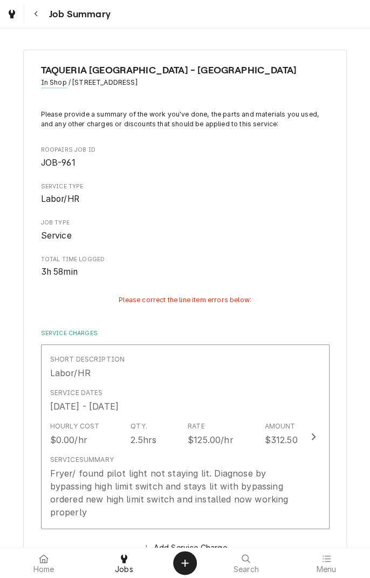
scroll to position [471, 0]
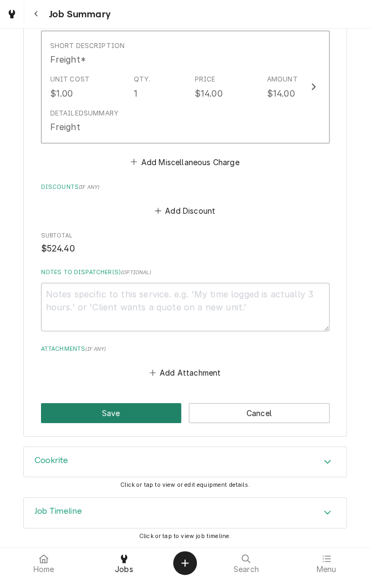
click at [128, 409] on button "Save" at bounding box center [111, 413] width 141 height 20
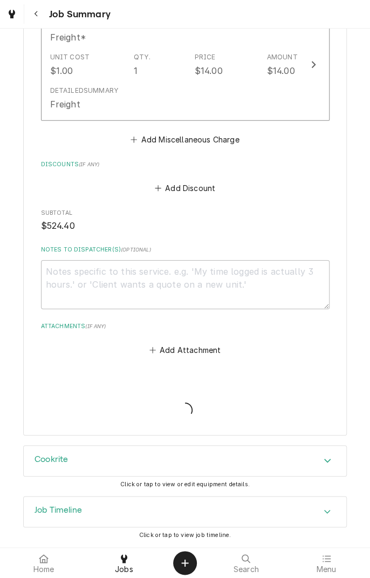
scroll to position [934, 0]
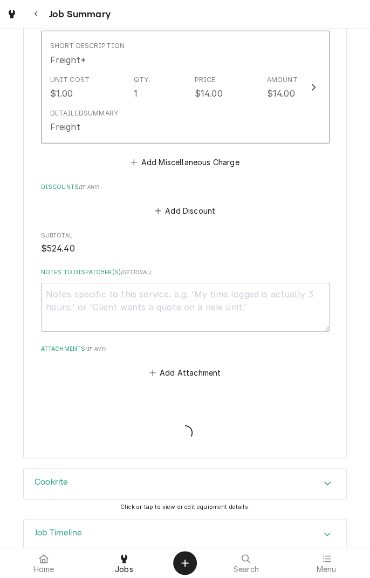
type textarea "x"
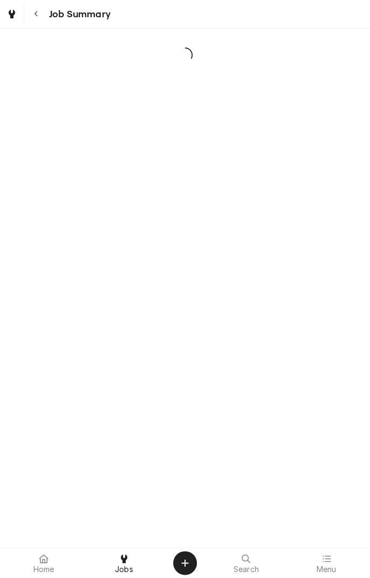
scroll to position [672, 0]
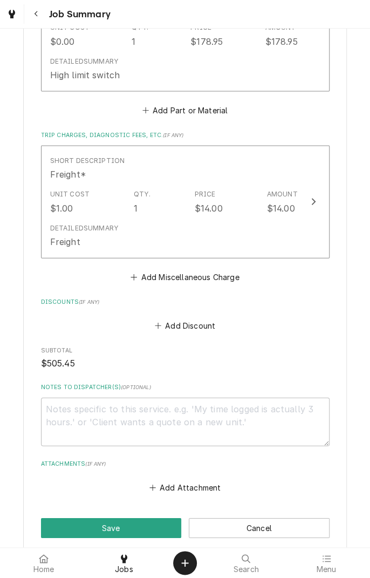
click at [44, 17] on button "Navigate back" at bounding box center [35, 13] width 19 height 19
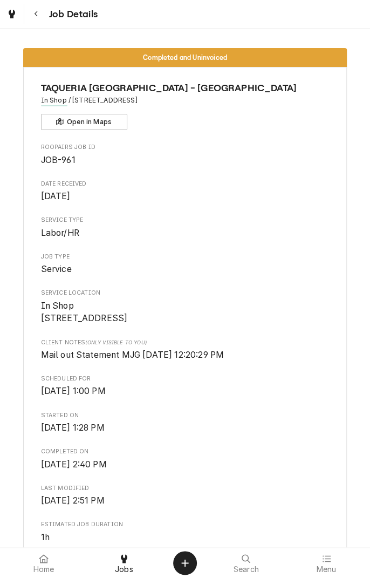
click at [14, 14] on icon "Dynamic Content Wrapper" at bounding box center [12, 14] width 6 height 9
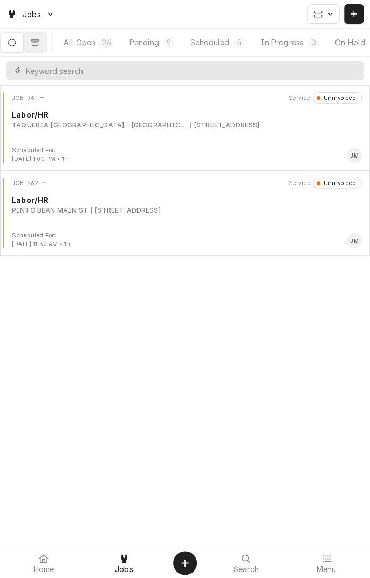
scroll to position [0, 102]
click at [329, 42] on div "Completed" at bounding box center [320, 42] width 41 height 11
click at [169, 217] on div "JOB-962 Service Uninvoiced Labor/[PERSON_NAME] [PERSON_NAME] MAIN [GEOGRAPHIC_D…" at bounding box center [185, 205] width 362 height 54
